Goal: Task Accomplishment & Management: Manage account settings

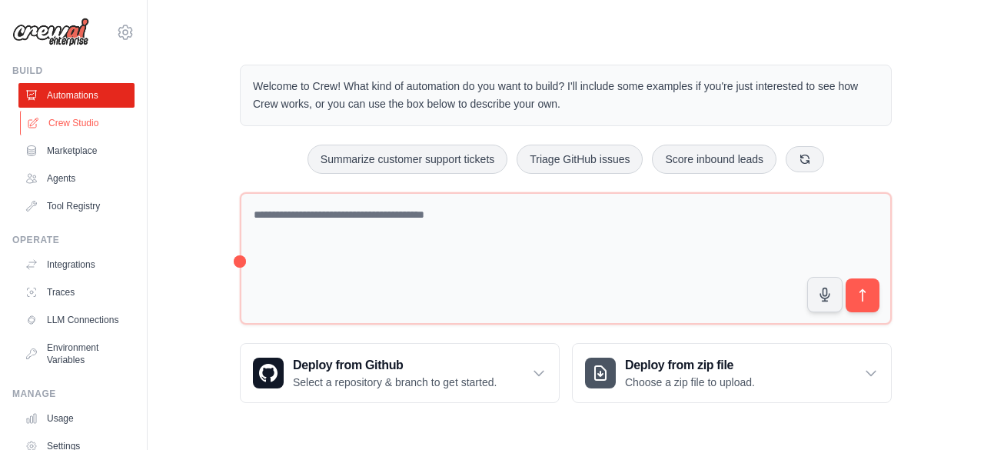
click at [78, 122] on link "Crew Studio" at bounding box center [78, 123] width 116 height 25
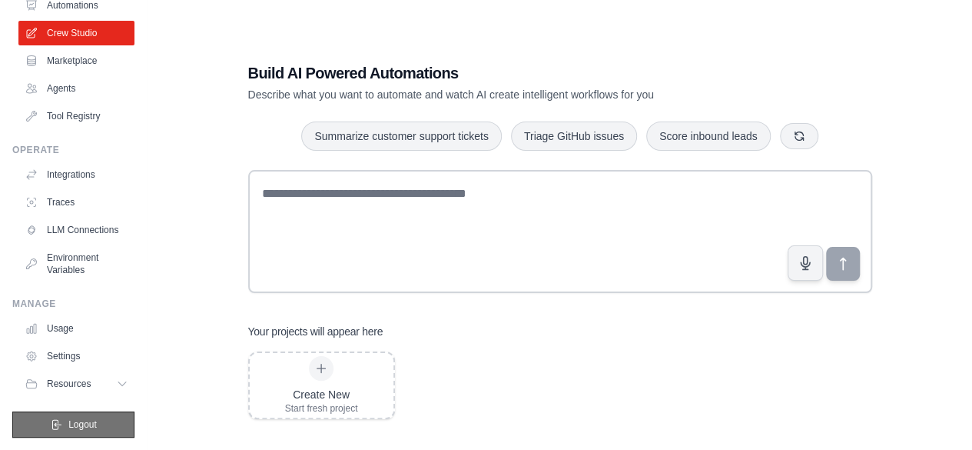
click at [96, 423] on button "Logout" at bounding box center [73, 424] width 122 height 26
